Goal: Task Accomplishment & Management: Use online tool/utility

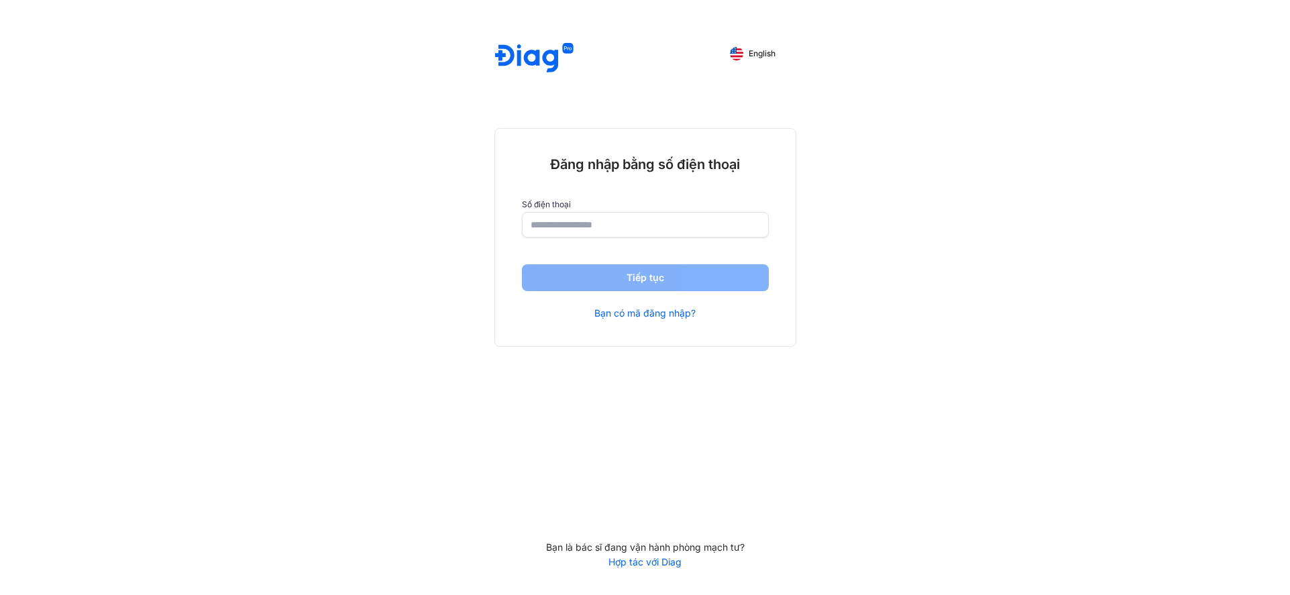
click at [593, 219] on input "number" at bounding box center [645, 225] width 229 height 24
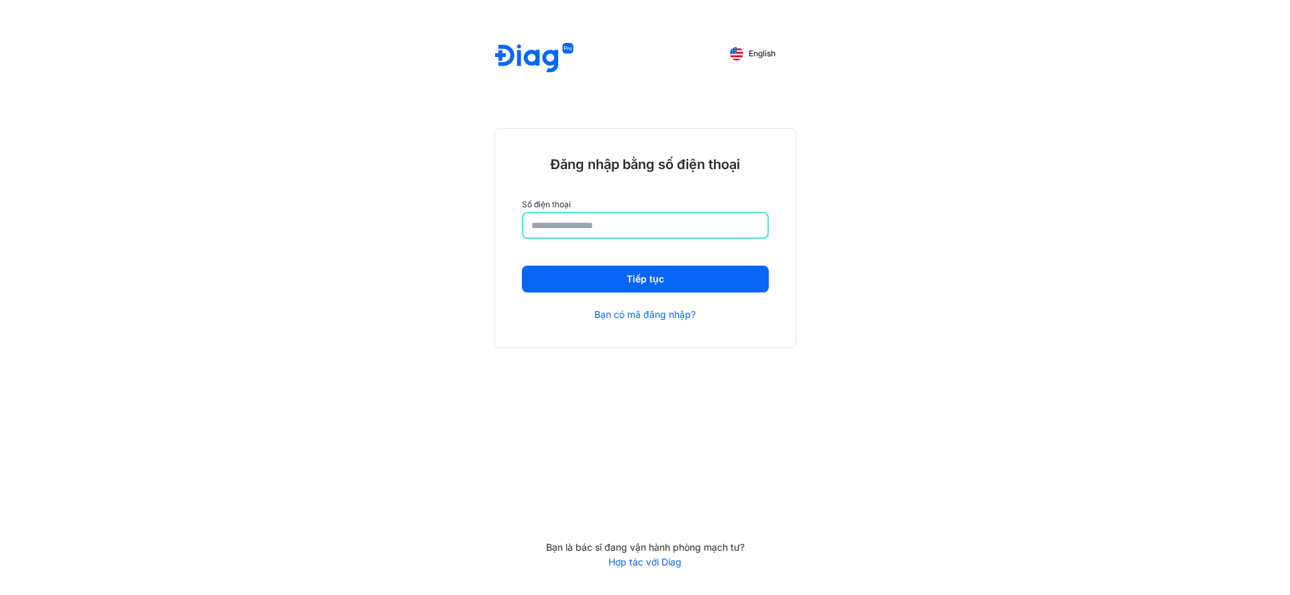
type input "**********"
